Goal: Information Seeking & Learning: Compare options

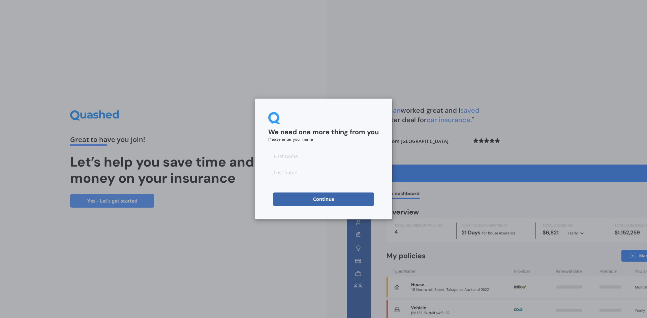
click at [289, 158] on input at bounding box center [323, 156] width 111 height 13
type input "Saeed"
click at [299, 175] on input at bounding box center [323, 172] width 111 height 13
type input "[PERSON_NAME]"
click at [320, 201] on button "Continue" at bounding box center [323, 199] width 101 height 13
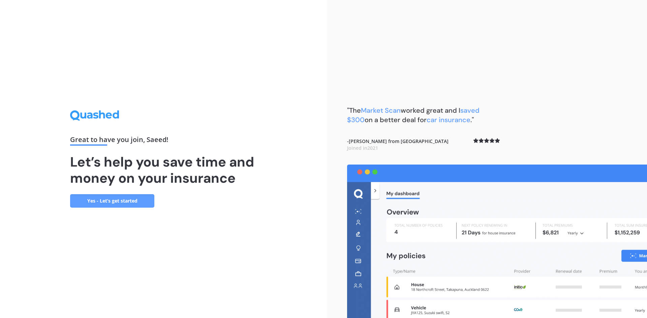
click at [122, 199] on link "Yes - Let’s get started" at bounding box center [112, 200] width 84 height 13
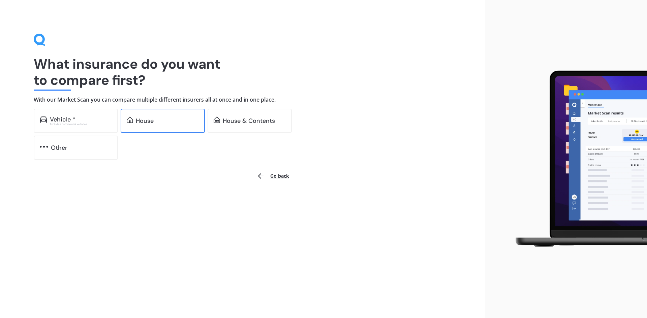
click at [158, 121] on div "House" at bounding box center [167, 121] width 63 height 7
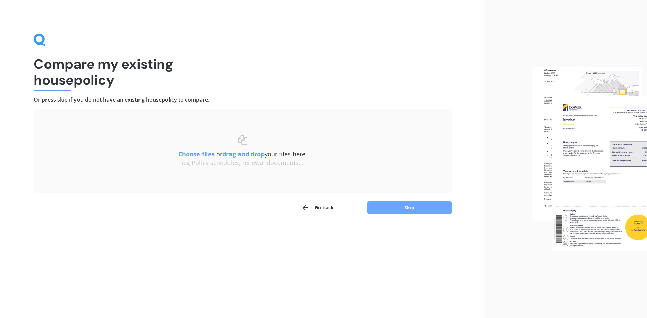
click at [395, 210] on button "Skip" at bounding box center [409, 207] width 84 height 13
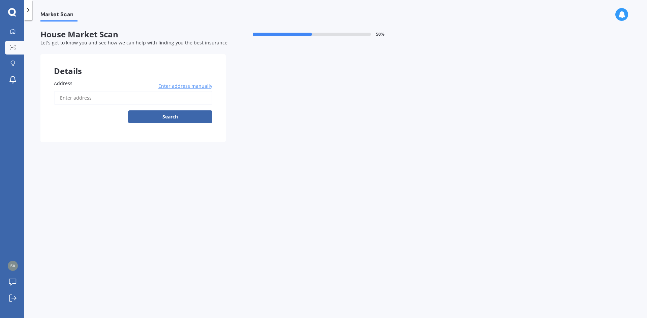
click at [68, 83] on span "Address" at bounding box center [63, 83] width 19 height 6
click at [68, 91] on input "Address" at bounding box center [133, 98] width 158 height 14
type input "[STREET_ADDRESS]"
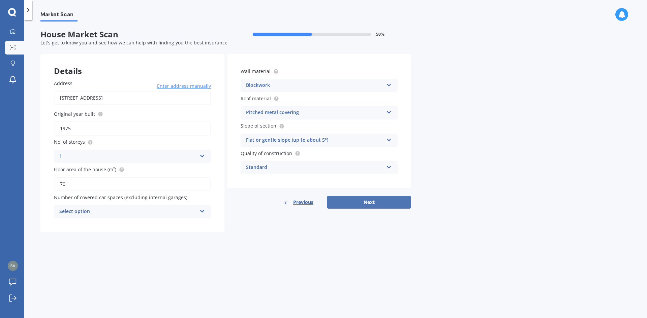
click at [371, 202] on button "Next" at bounding box center [369, 202] width 84 height 13
click at [124, 212] on div "Select option" at bounding box center [129, 211] width 134 height 7
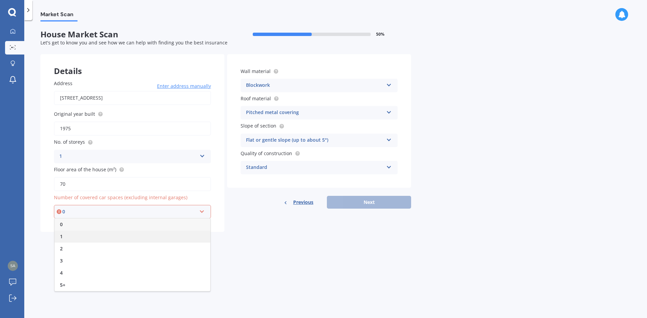
click at [117, 237] on div "1" at bounding box center [133, 237] width 156 height 12
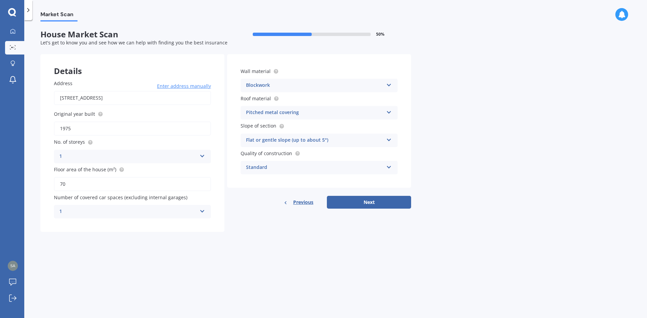
click at [226, 256] on div "Market Scan House Market Scan 50 % Let's get to know you and see how we can hel…" at bounding box center [335, 171] width 623 height 298
click at [369, 204] on button "Next" at bounding box center [369, 202] width 84 height 13
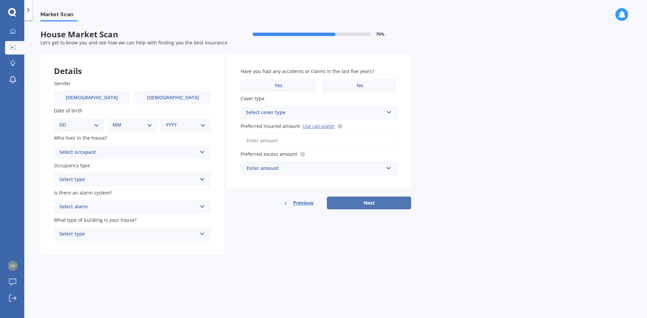
click at [377, 203] on button "Next" at bounding box center [369, 203] width 84 height 13
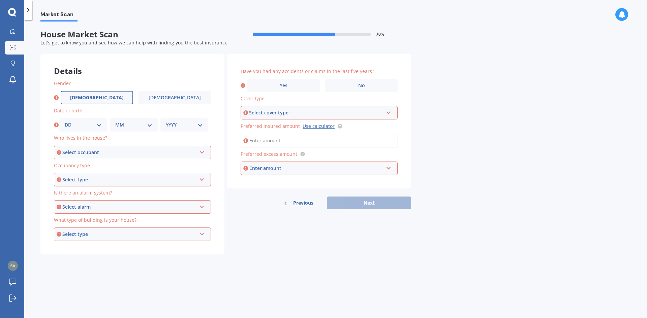
click at [90, 95] on label "[DEMOGRAPHIC_DATA]" at bounding box center [97, 97] width 72 height 13
click at [0, 0] on input "[DEMOGRAPHIC_DATA]" at bounding box center [0, 0] width 0 height 0
click at [87, 125] on select "DD 01 02 03 04 05 06 07 08 09 10 11 12 13 14 15 16 17 18 19 20 21 22 23 24 25 2…" at bounding box center [83, 124] width 37 height 7
select select "10"
click at [65, 121] on select "DD 01 02 03 04 05 06 07 08 09 10 11 12 13 14 15 16 17 18 19 20 21 22 23 24 25 2…" at bounding box center [83, 124] width 37 height 7
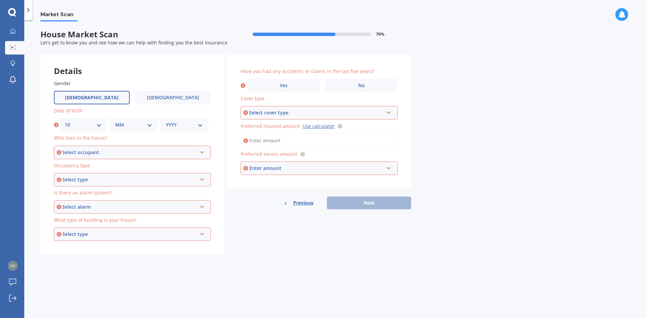
click at [130, 127] on select "MM 01 02 03 04 05 06 07 08 09 10 11 12" at bounding box center [133, 124] width 37 height 7
select select "08"
click at [115, 121] on select "MM 01 02 03 04 05 06 07 08 09 10 11 12" at bounding box center [133, 124] width 37 height 7
click at [178, 125] on select "YYYY 2009 2008 2007 2006 2005 2004 2003 2002 2001 2000 1999 1998 1997 1996 1995…" at bounding box center [184, 124] width 37 height 7
select select "1977"
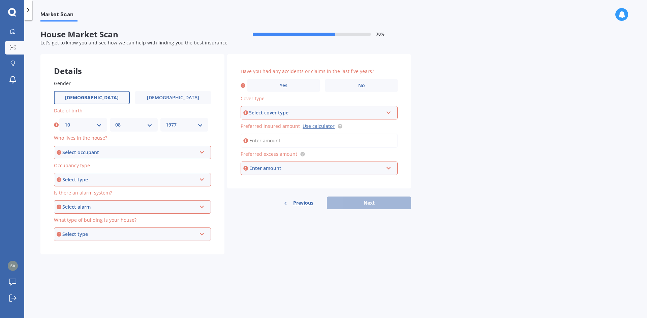
click at [166, 121] on select "YYYY 2009 2008 2007 2006 2005 2004 2003 2002 2001 2000 1999 1998 1997 1996 1995…" at bounding box center [184, 124] width 37 height 7
click at [99, 151] on div "Select occupant" at bounding box center [129, 152] width 134 height 7
click at [99, 169] on div "Owner" at bounding box center [133, 165] width 156 height 12
click at [103, 180] on div "Select type" at bounding box center [129, 179] width 134 height 7
click at [104, 192] on div "Permanent" at bounding box center [133, 193] width 156 height 12
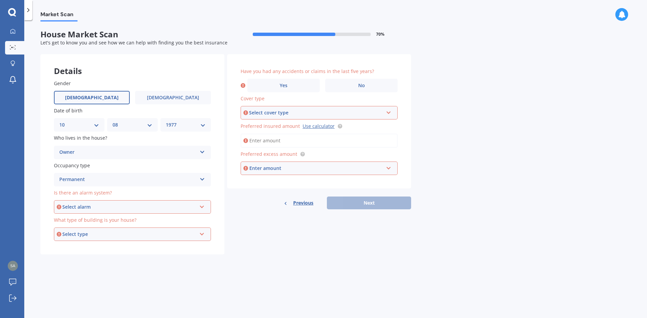
click at [101, 206] on div "Select alarm" at bounding box center [129, 206] width 134 height 7
click at [96, 222] on div "Yes, monitored" at bounding box center [133, 220] width 156 height 12
click at [95, 204] on div "Yes, monitored" at bounding box center [127, 207] width 137 height 8
click at [100, 231] on span "Yes, not monitored" at bounding box center [82, 232] width 44 height 6
click at [101, 234] on div "Select type" at bounding box center [129, 234] width 134 height 7
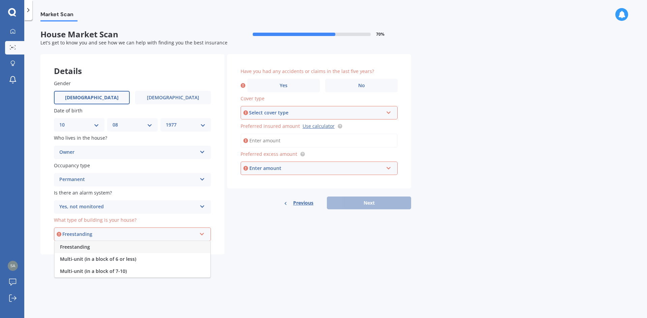
click at [98, 248] on div "Freestanding" at bounding box center [133, 247] width 156 height 12
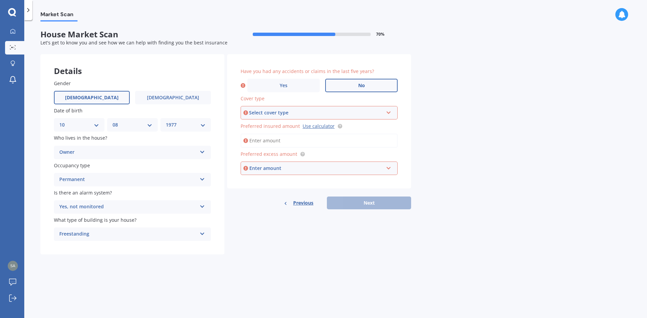
click at [360, 87] on span "No" at bounding box center [361, 86] width 7 height 6
click at [0, 0] on input "No" at bounding box center [0, 0] width 0 height 0
click at [271, 112] on div "Select cover type" at bounding box center [316, 112] width 134 height 7
click at [375, 112] on div "High" at bounding box center [316, 112] width 134 height 7
click at [375, 112] on div "Select cover type" at bounding box center [316, 112] width 134 height 7
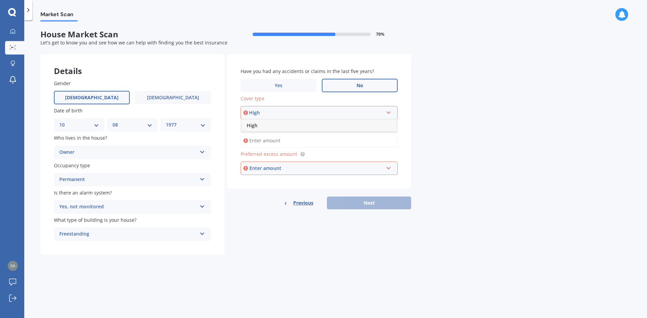
click at [318, 124] on div "High" at bounding box center [319, 126] width 156 height 12
click at [256, 139] on input "Preferred insured amount Use calculator" at bounding box center [319, 141] width 157 height 14
click at [315, 127] on link "Use calculator" at bounding box center [319, 126] width 32 height 6
click at [267, 168] on div "Enter amount" at bounding box center [316, 168] width 134 height 7
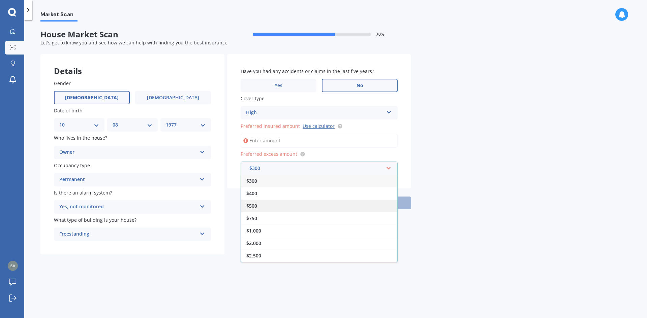
click at [282, 206] on div "$500" at bounding box center [319, 206] width 156 height 12
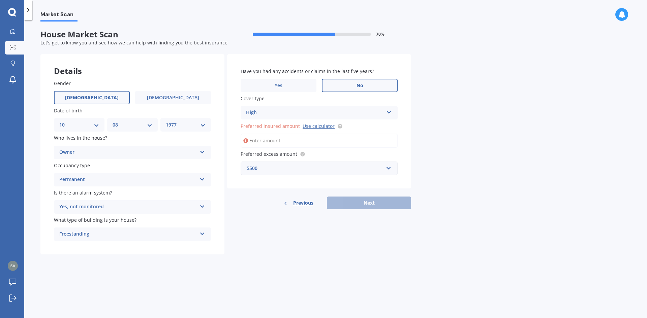
click at [282, 140] on input "Preferred insured amount Use calculator" at bounding box center [319, 141] width 157 height 14
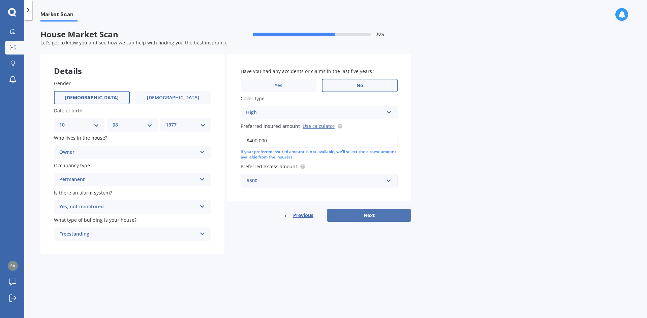
type input "$400,000"
click at [377, 218] on button "Next" at bounding box center [369, 215] width 84 height 13
select select "10"
select select "08"
select select "1977"
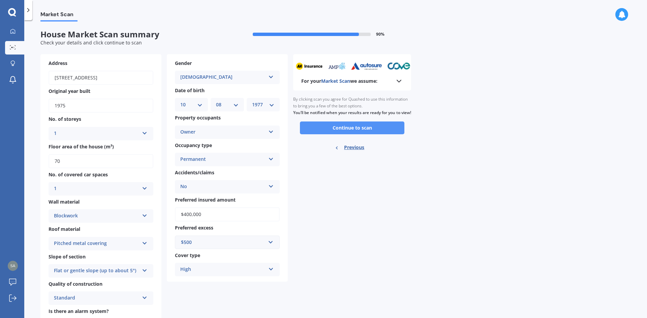
click at [369, 134] on button "Continue to scan" at bounding box center [352, 128] width 104 height 13
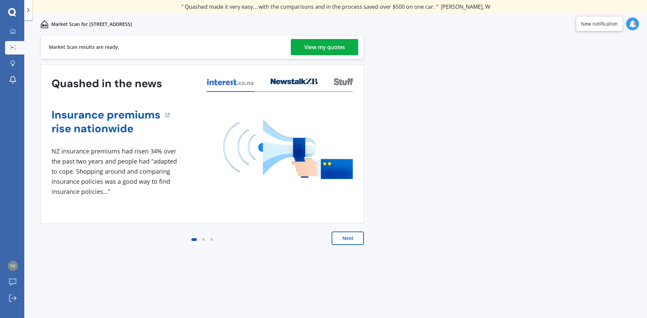
click at [330, 50] on div "View my quotes" at bounding box center [324, 47] width 41 height 16
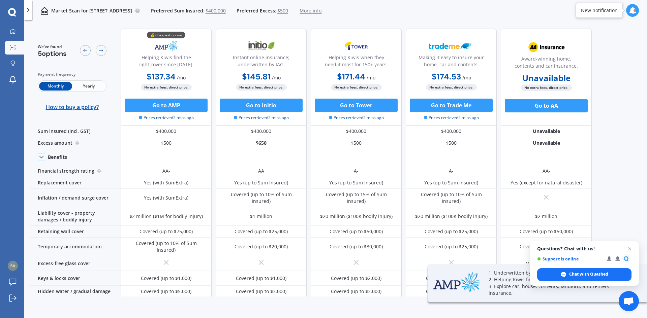
click at [92, 85] on span "Yearly" at bounding box center [88, 86] width 33 height 9
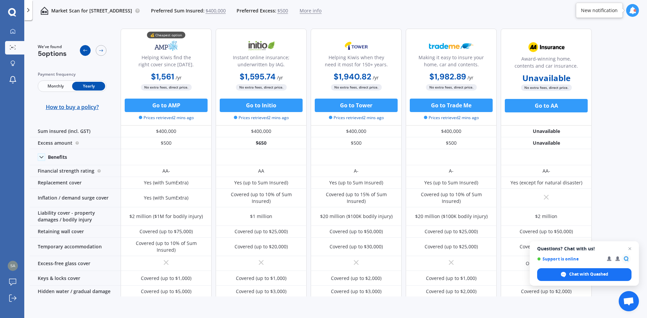
click at [88, 50] on div at bounding box center [85, 50] width 11 height 11
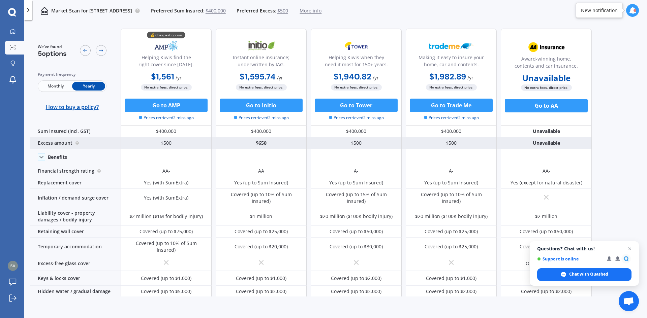
click at [70, 141] on div "Excess amount" at bounding box center [75, 143] width 91 height 12
click at [54, 144] on div "Excess amount" at bounding box center [75, 143] width 91 height 12
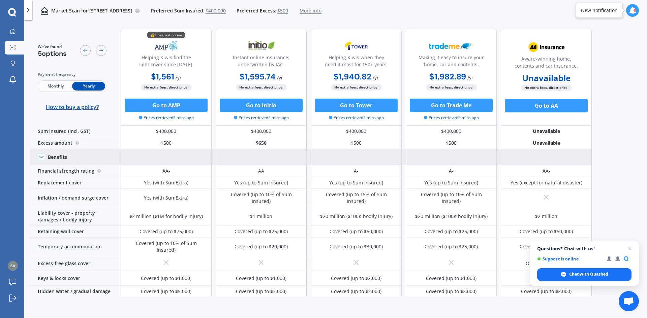
click at [42, 154] on icon at bounding box center [41, 157] width 7 height 7
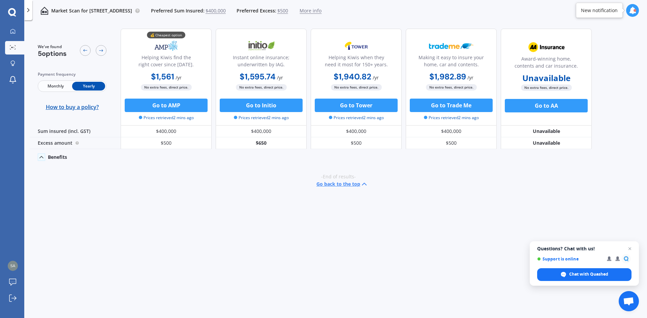
click at [42, 154] on icon at bounding box center [41, 157] width 7 height 7
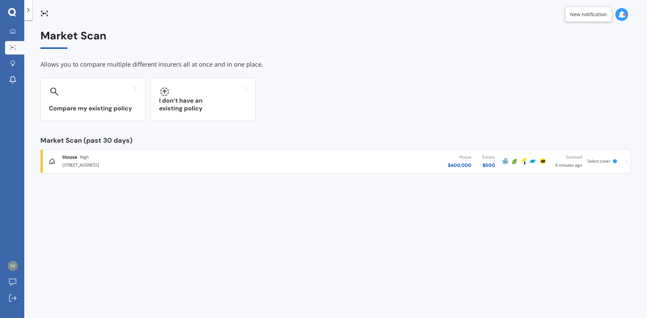
click at [486, 157] on div "Excess" at bounding box center [488, 157] width 13 height 7
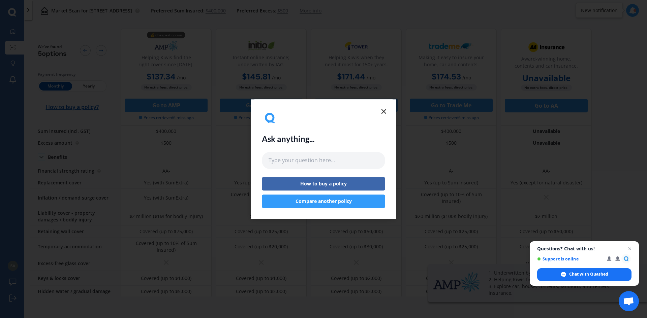
click at [383, 113] on icon at bounding box center [384, 111] width 8 height 8
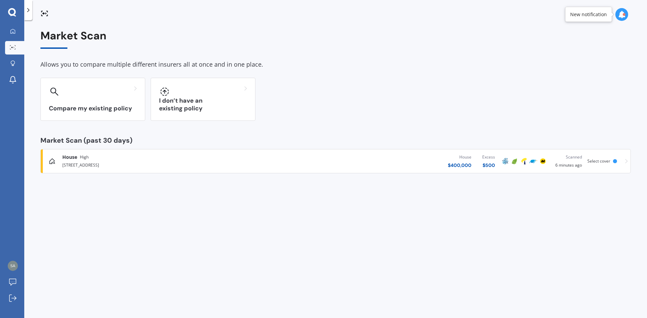
click at [84, 160] on span "High" at bounding box center [84, 157] width 9 height 7
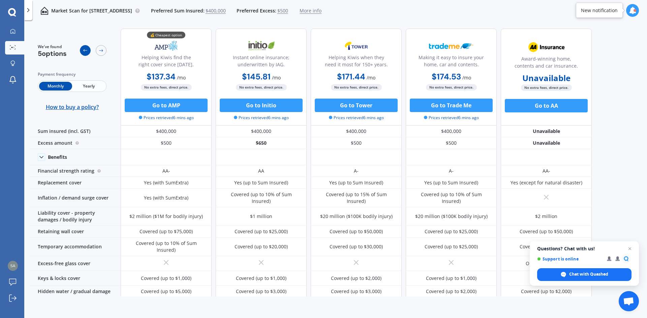
click at [84, 52] on icon at bounding box center [85, 50] width 5 height 5
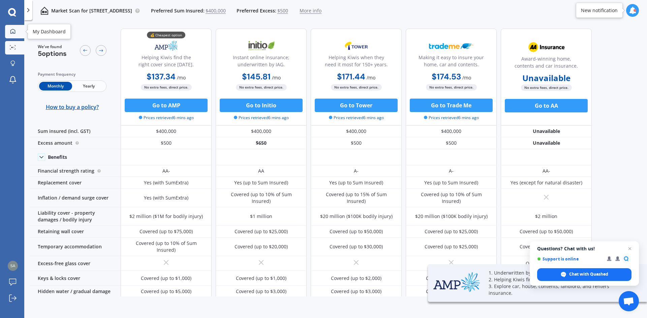
click at [11, 29] on icon at bounding box center [12, 31] width 5 height 5
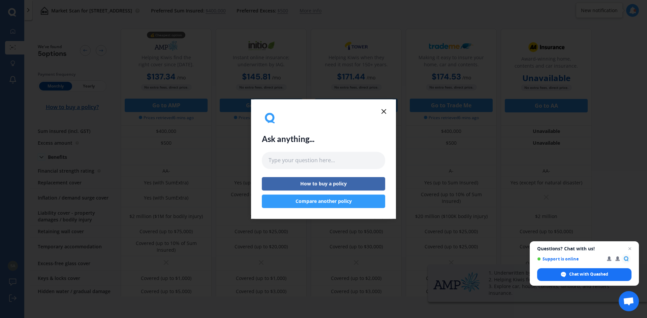
click at [318, 204] on button "Compare another policy" at bounding box center [323, 201] width 123 height 13
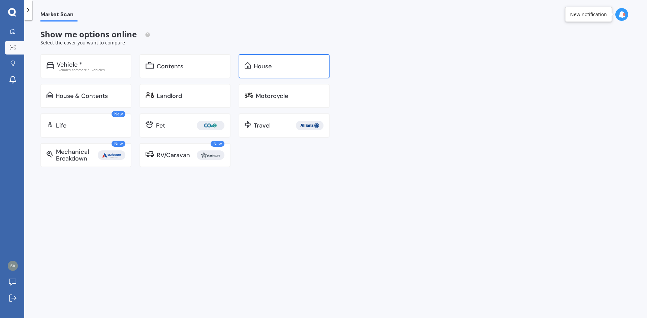
click at [262, 68] on div "House" at bounding box center [263, 66] width 18 height 7
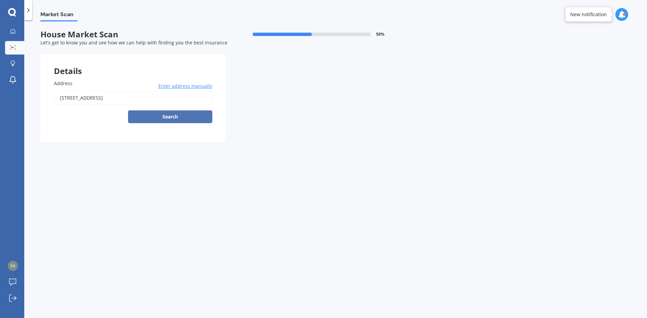
click at [170, 116] on button "Search" at bounding box center [170, 117] width 84 height 13
type input "[STREET_ADDRESS]"
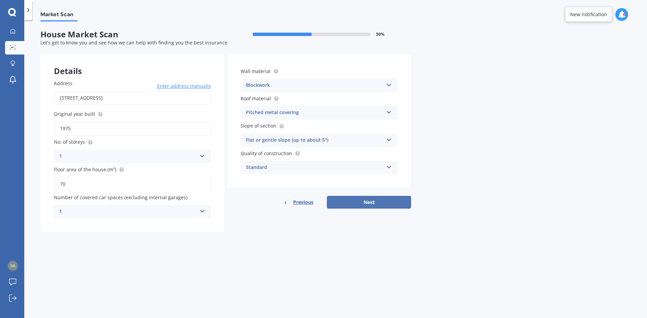
click at [369, 205] on button "Next" at bounding box center [369, 202] width 84 height 13
select select "10"
select select "08"
select select "1977"
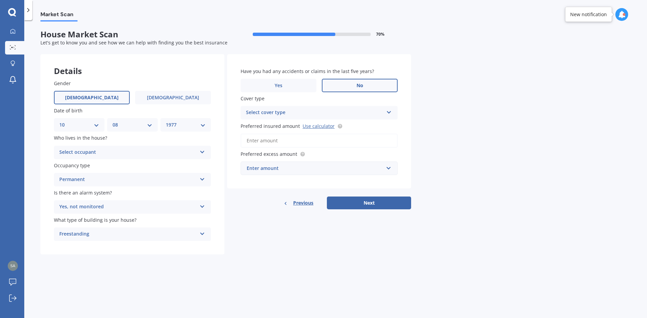
click at [261, 140] on input "Preferred insured amount Use calculator" at bounding box center [319, 141] width 157 height 14
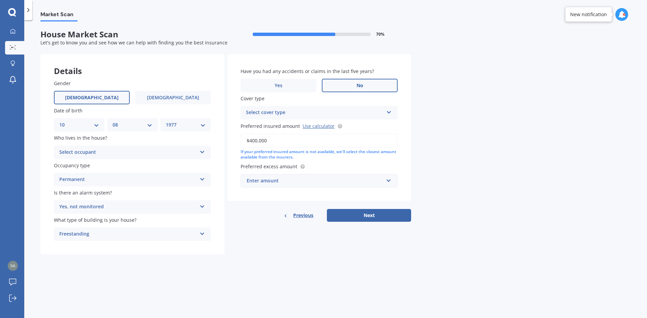
type input "$400,000"
click at [280, 180] on div "Enter amount" at bounding box center [315, 180] width 137 height 7
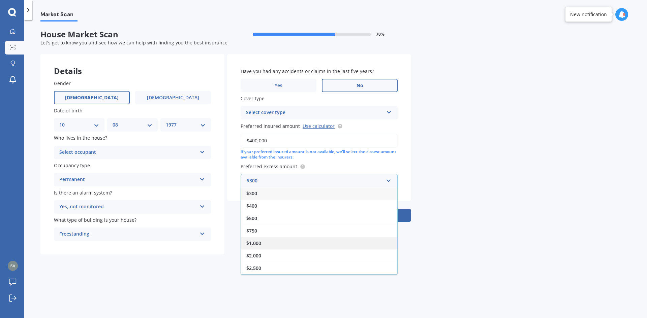
click at [271, 241] on div "$1,000" at bounding box center [319, 243] width 156 height 12
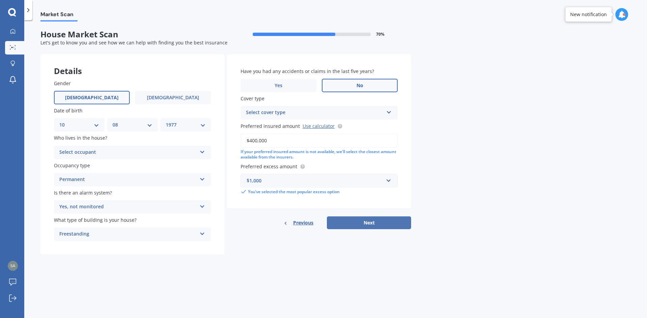
click at [371, 226] on button "Next" at bounding box center [369, 223] width 84 height 13
click at [268, 110] on div "Select cover type" at bounding box center [316, 112] width 134 height 7
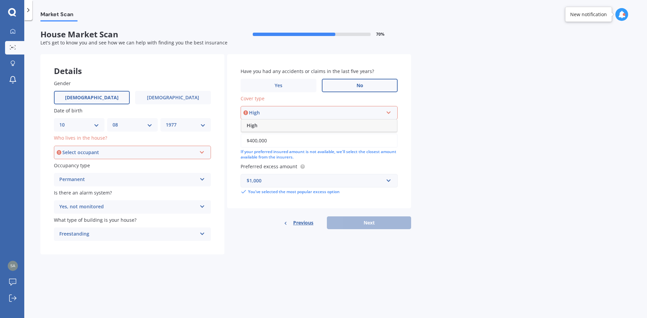
click at [268, 129] on div "High" at bounding box center [319, 126] width 156 height 12
click at [96, 153] on div "Select occupant" at bounding box center [129, 152] width 134 height 7
click at [93, 167] on div "Owner" at bounding box center [133, 165] width 156 height 12
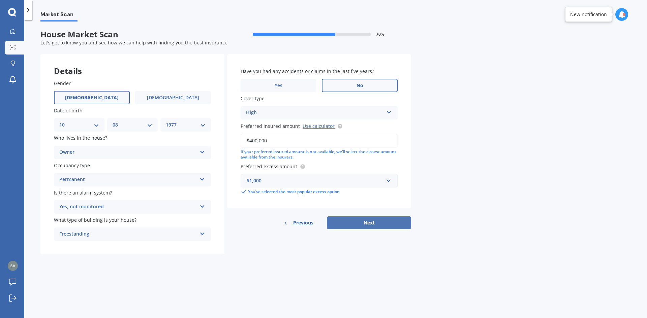
click at [376, 225] on button "Next" at bounding box center [369, 223] width 84 height 13
select select "10"
select select "08"
select select "1977"
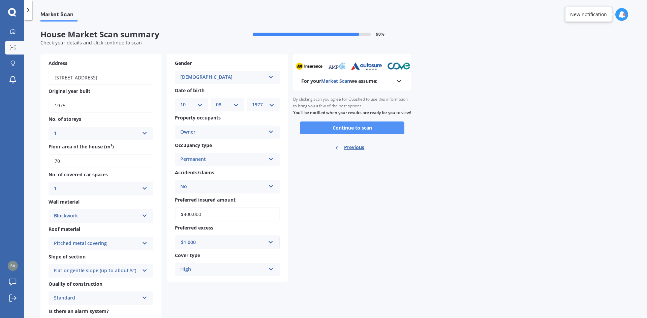
click at [314, 133] on button "Continue to scan" at bounding box center [352, 128] width 104 height 13
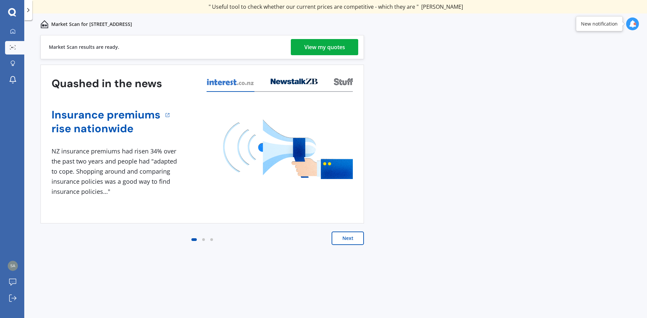
click at [325, 42] on div "View my quotes" at bounding box center [324, 47] width 41 height 16
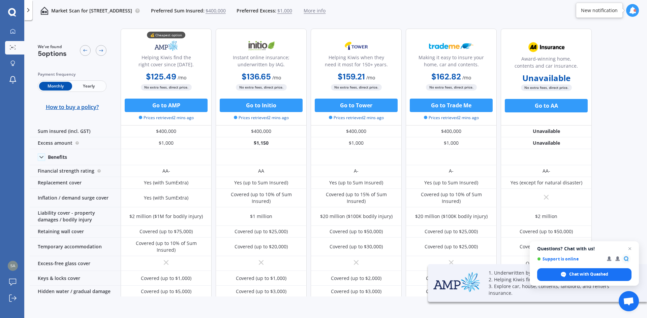
click at [90, 85] on span "Yearly" at bounding box center [88, 86] width 33 height 9
click at [623, 123] on div "We've found 5 options Payment frequency Monthly Yearly How to buy a policy? 💰 C…" at bounding box center [338, 160] width 617 height 274
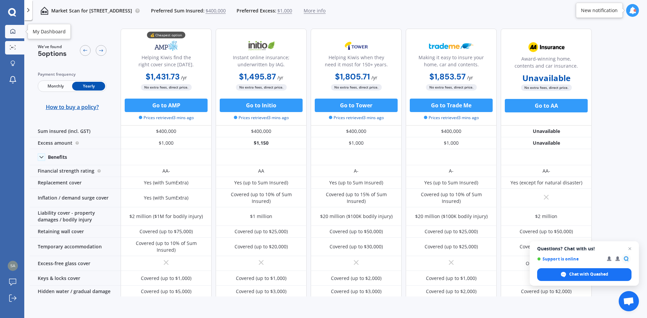
click at [11, 35] on link "My Dashboard" at bounding box center [14, 31] width 19 height 13
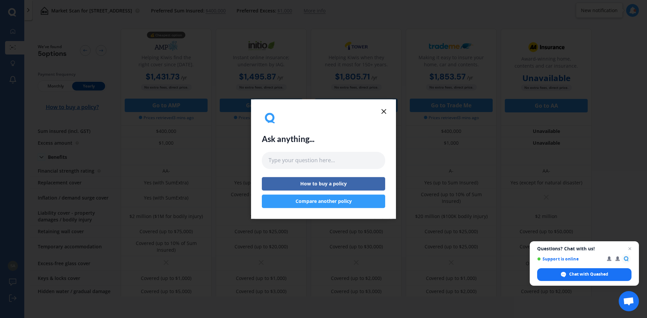
click at [328, 201] on button "Compare another policy" at bounding box center [323, 201] width 123 height 13
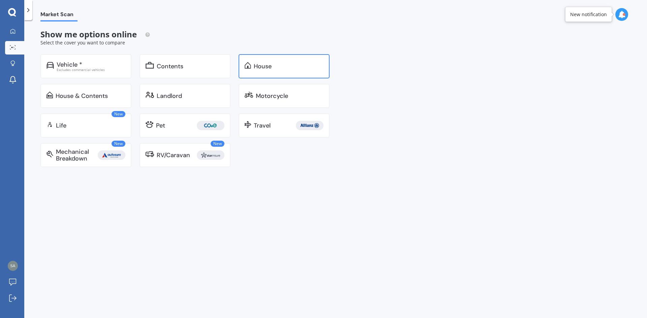
click at [283, 66] on div "House" at bounding box center [289, 66] width 70 height 7
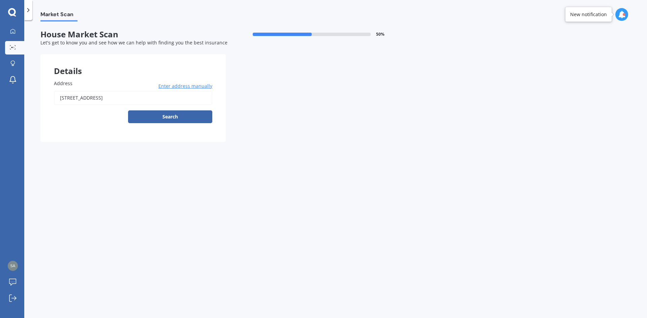
click at [115, 98] on input "[STREET_ADDRESS]" at bounding box center [133, 98] width 158 height 14
click at [164, 117] on body "We are experiencing high volume of Market Scans . Just a heads up we will have …" at bounding box center [323, 159] width 647 height 318
click at [183, 122] on button "Search" at bounding box center [170, 117] width 84 height 13
drag, startPoint x: 109, startPoint y: 110, endPoint x: 127, endPoint y: 112, distance: 18.3
type input "[STREET_ADDRESS]"
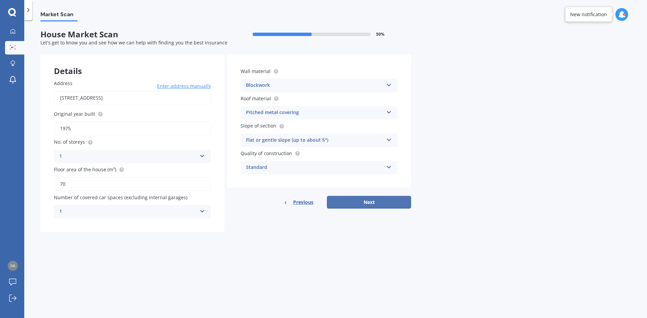
click at [365, 201] on button "Next" at bounding box center [369, 202] width 84 height 13
select select "10"
select select "08"
select select "1977"
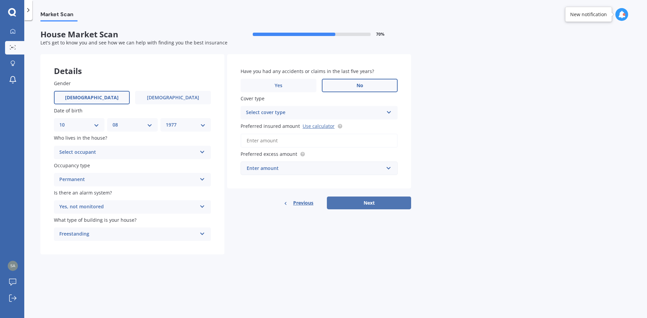
click at [365, 201] on button "Next" at bounding box center [369, 203] width 84 height 13
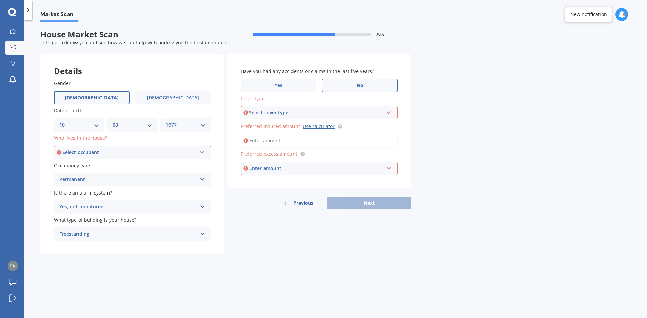
click at [94, 152] on div "Select occupant" at bounding box center [129, 152] width 134 height 7
click at [92, 165] on div "Owner" at bounding box center [133, 165] width 156 height 12
click at [277, 116] on div "Select cover type" at bounding box center [316, 112] width 134 height 7
click at [275, 125] on div "High" at bounding box center [319, 126] width 156 height 12
click at [261, 144] on input "Preferred insured amount Use calculator" at bounding box center [319, 141] width 157 height 14
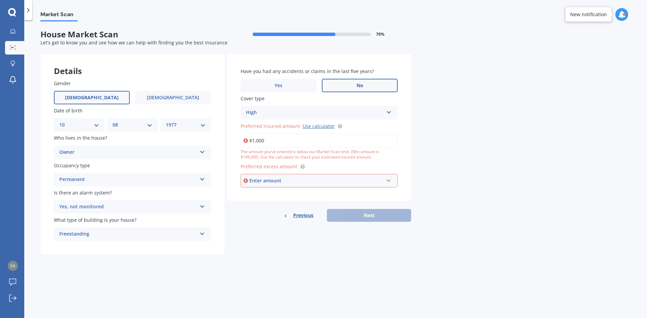
click at [272, 182] on div "Enter amount" at bounding box center [316, 180] width 134 height 7
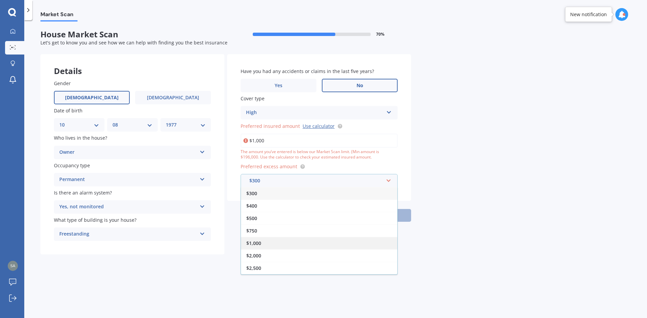
click at [263, 242] on div "$1,000" at bounding box center [319, 243] width 156 height 12
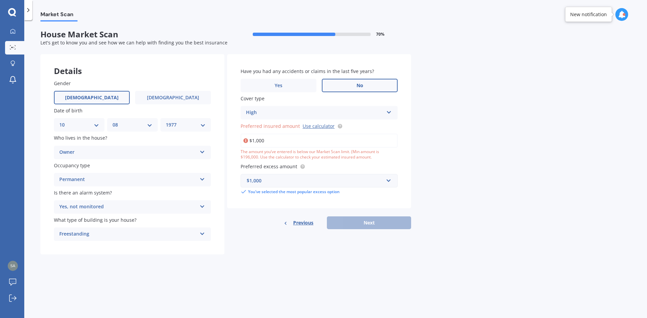
drag, startPoint x: 270, startPoint y: 139, endPoint x: 246, endPoint y: 138, distance: 24.3
click at [246, 138] on div "$1,000" at bounding box center [319, 141] width 157 height 14
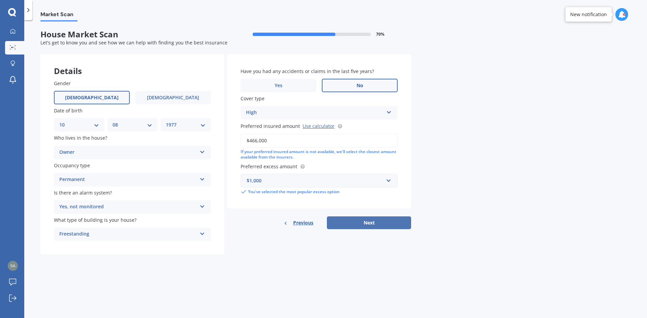
type input "$466,000"
click at [370, 225] on button "Next" at bounding box center [369, 223] width 84 height 13
select select "10"
select select "08"
select select "1977"
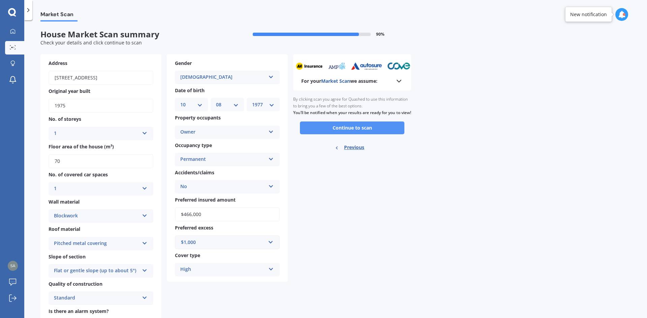
click at [356, 134] on button "Continue to scan" at bounding box center [352, 128] width 104 height 13
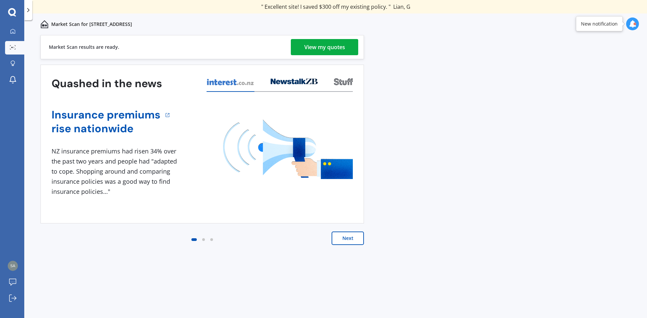
click at [308, 43] on div "View my quotes" at bounding box center [324, 47] width 41 height 16
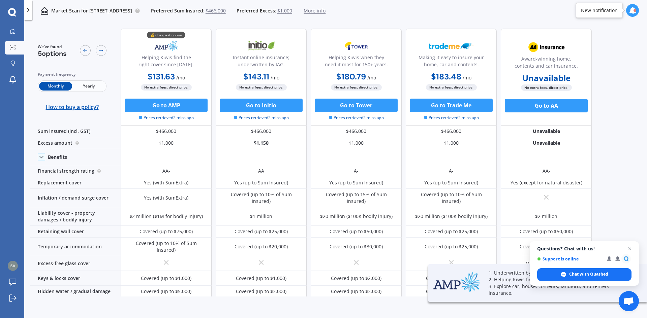
click at [95, 90] on span "Yearly" at bounding box center [88, 86] width 33 height 9
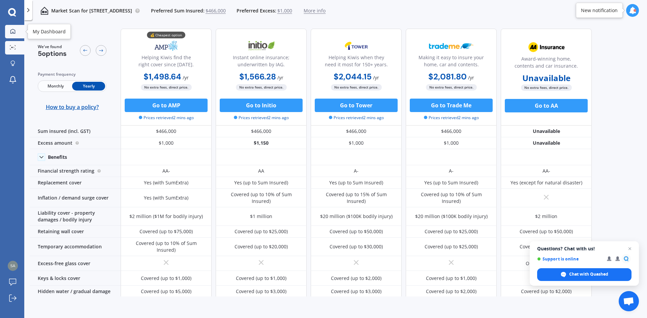
click at [11, 33] on icon at bounding box center [12, 31] width 5 height 5
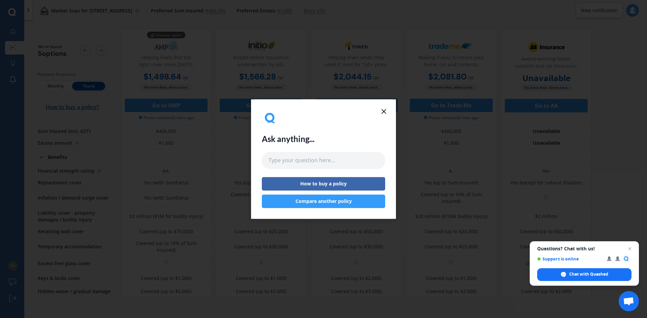
click at [317, 201] on button "Compare another policy" at bounding box center [323, 201] width 123 height 13
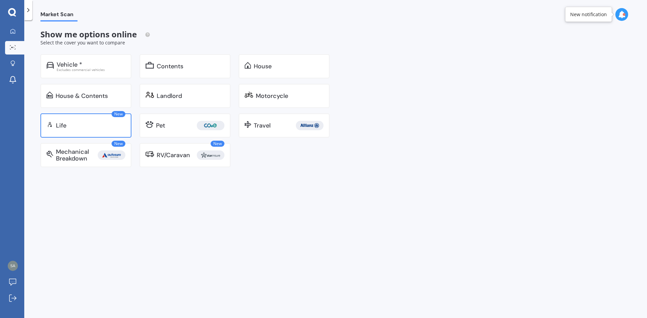
click at [71, 125] on div "Life" at bounding box center [90, 125] width 69 height 7
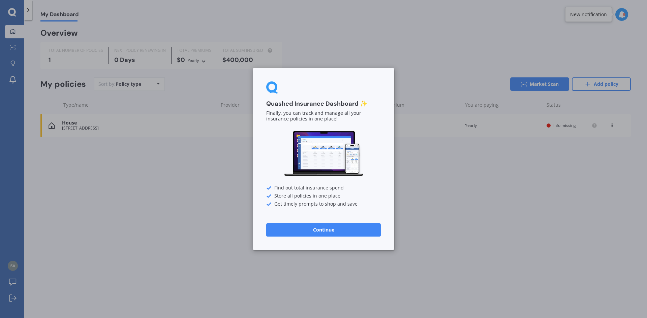
click at [168, 214] on div "Quashed Insurance Dashboard ✨ Finally, you can track and manage all your insura…" at bounding box center [323, 159] width 647 height 318
click at [11, 11] on div "Quashed Insurance Dashboard ✨ Finally, you can track and manage all your insura…" at bounding box center [323, 159] width 647 height 318
click at [334, 229] on button "Continue" at bounding box center [323, 229] width 115 height 13
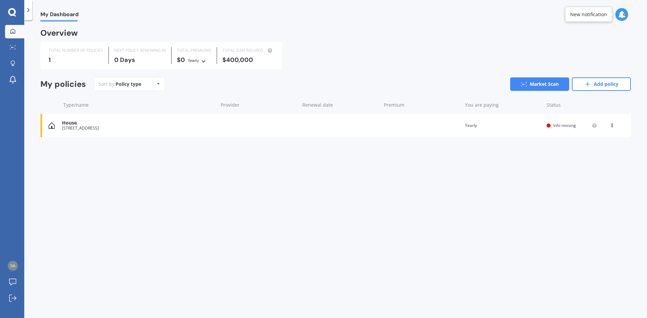
click at [115, 123] on div "House" at bounding box center [138, 123] width 153 height 6
